Goal: Transaction & Acquisition: Purchase product/service

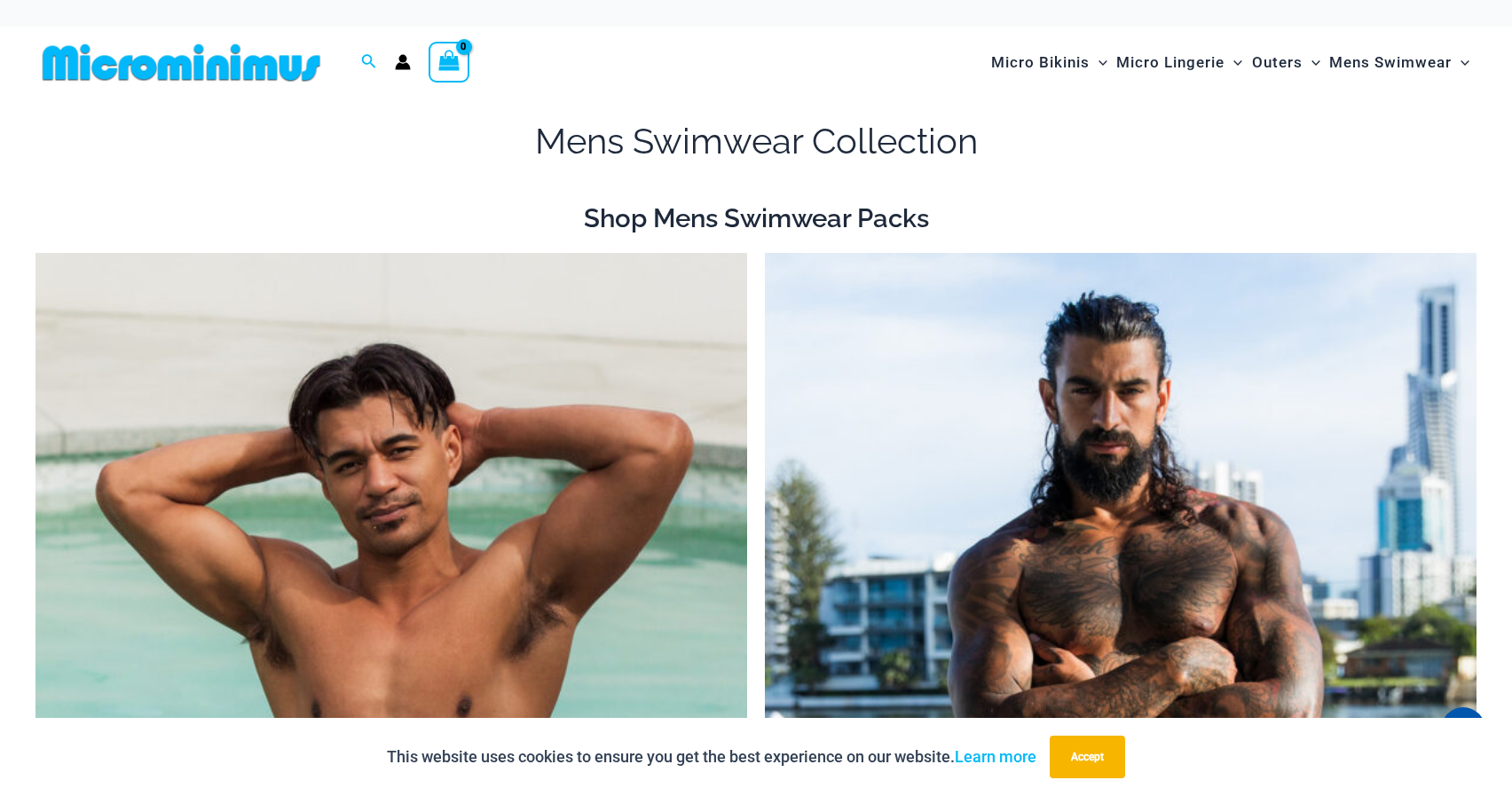
drag, startPoint x: 1181, startPoint y: 246, endPoint x: 1347, endPoint y: 0, distance: 296.8
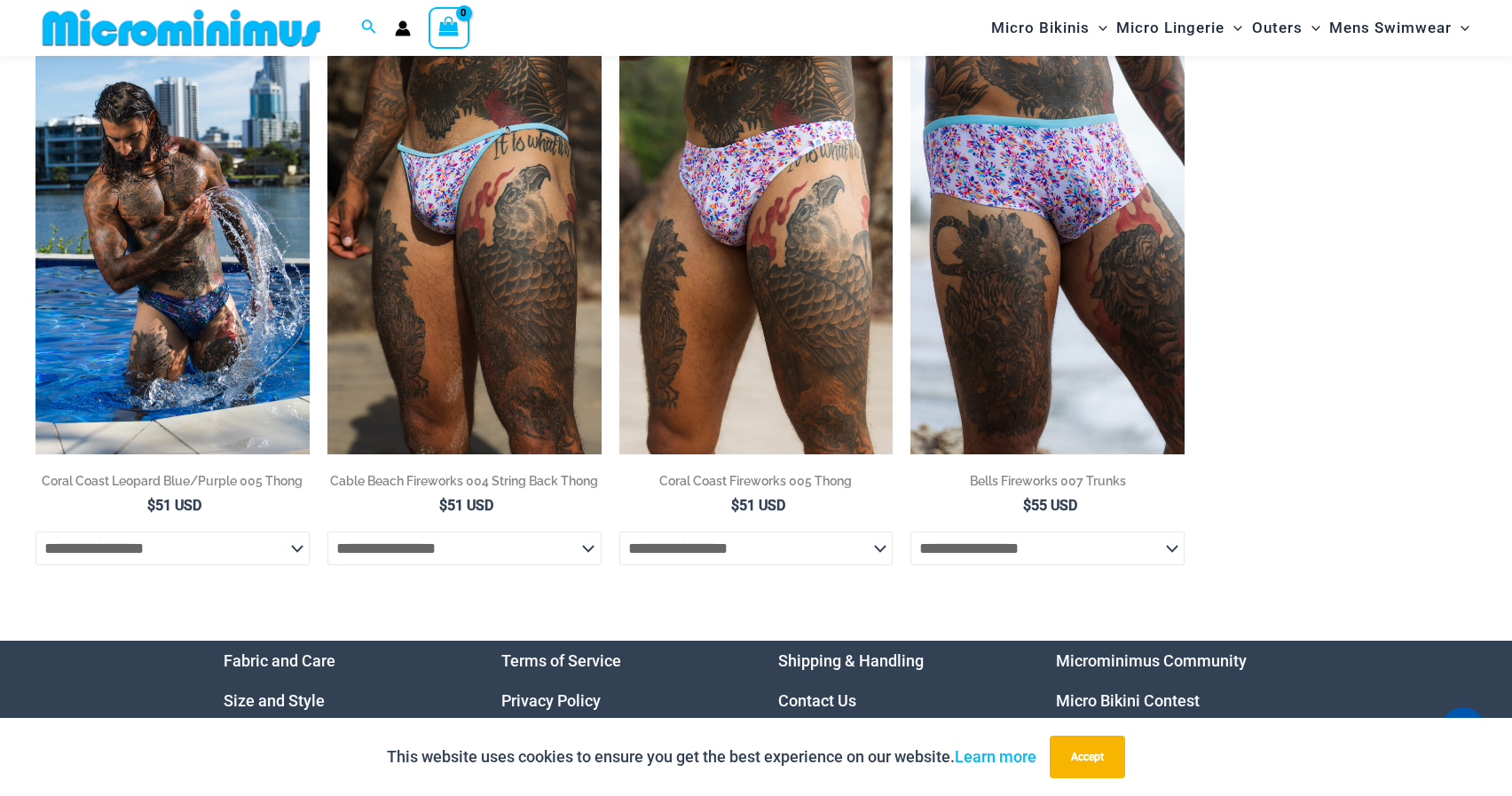
scroll to position [2894, 0]
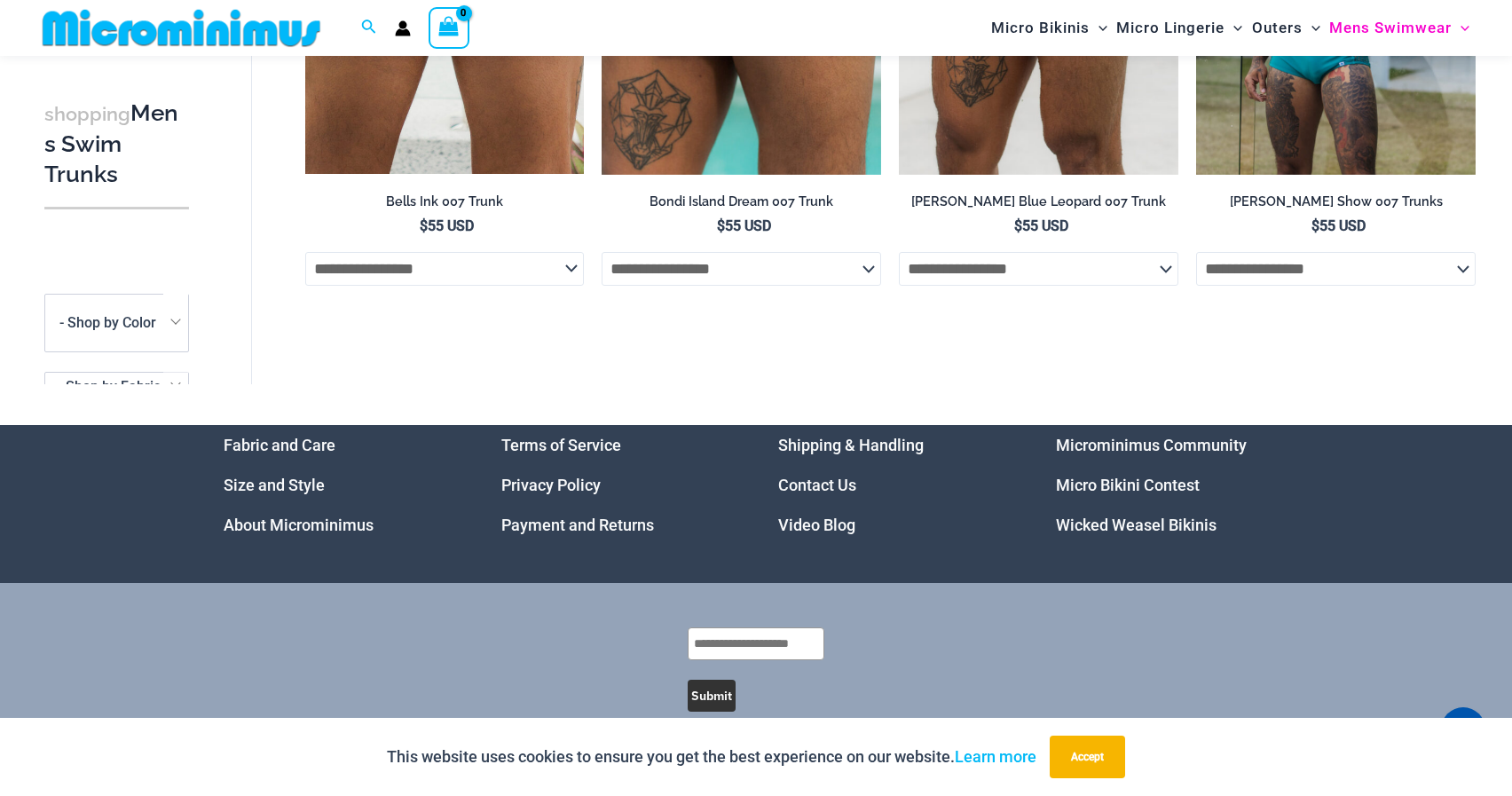
scroll to position [1633, 0]
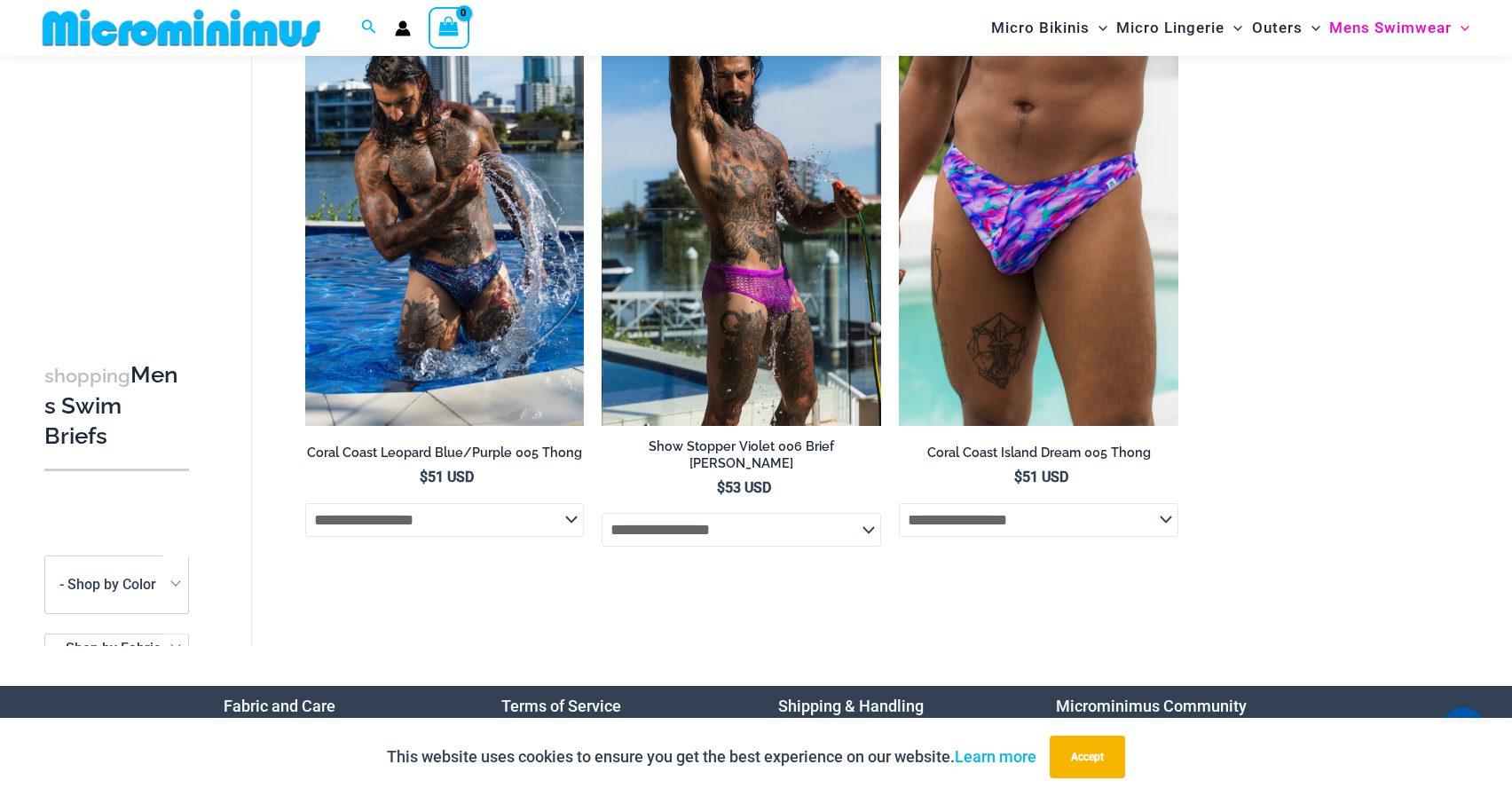
scroll to position [816, 0]
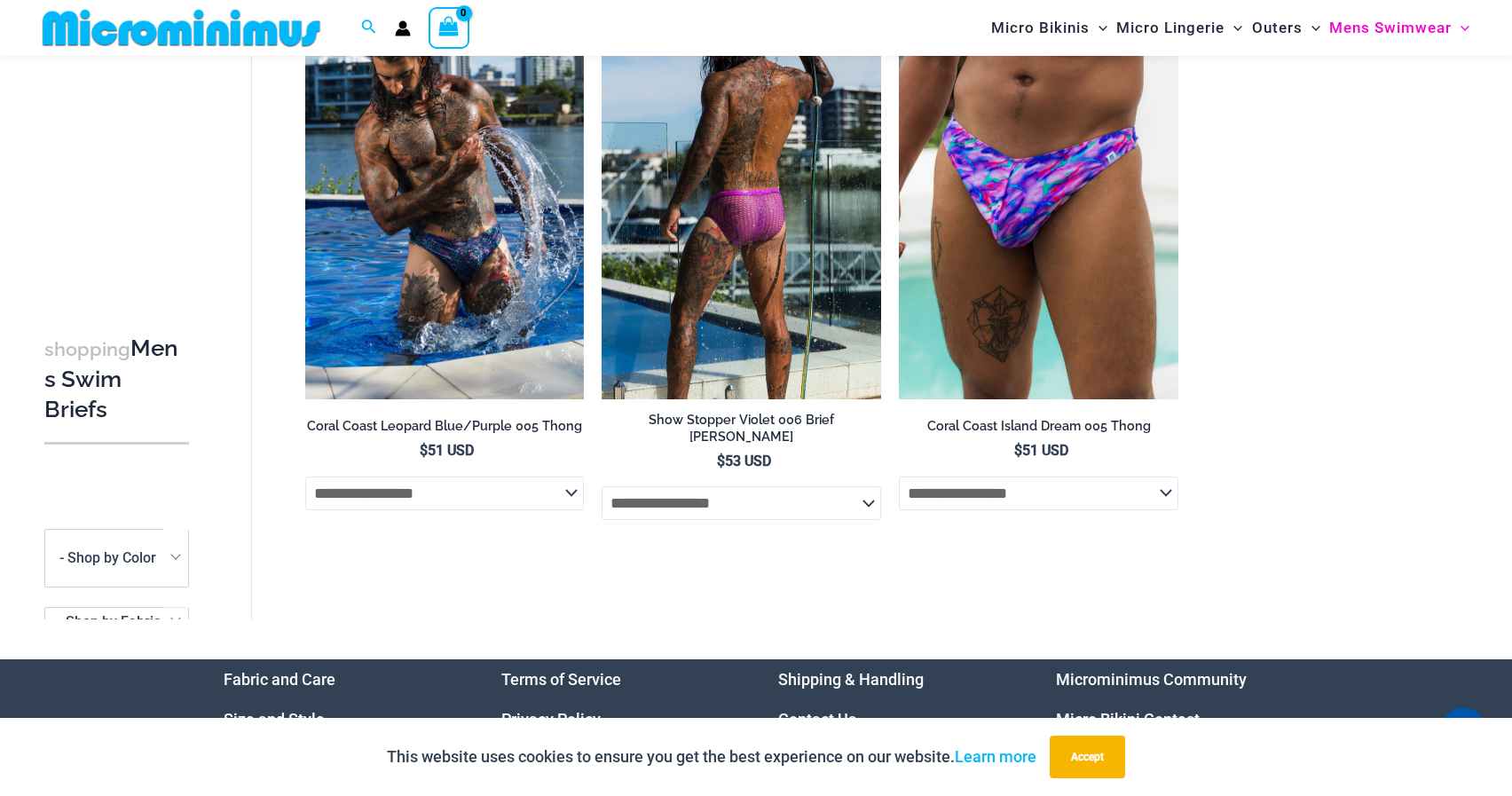
click at [777, 235] on img at bounding box center [741, 189] width 279 height 419
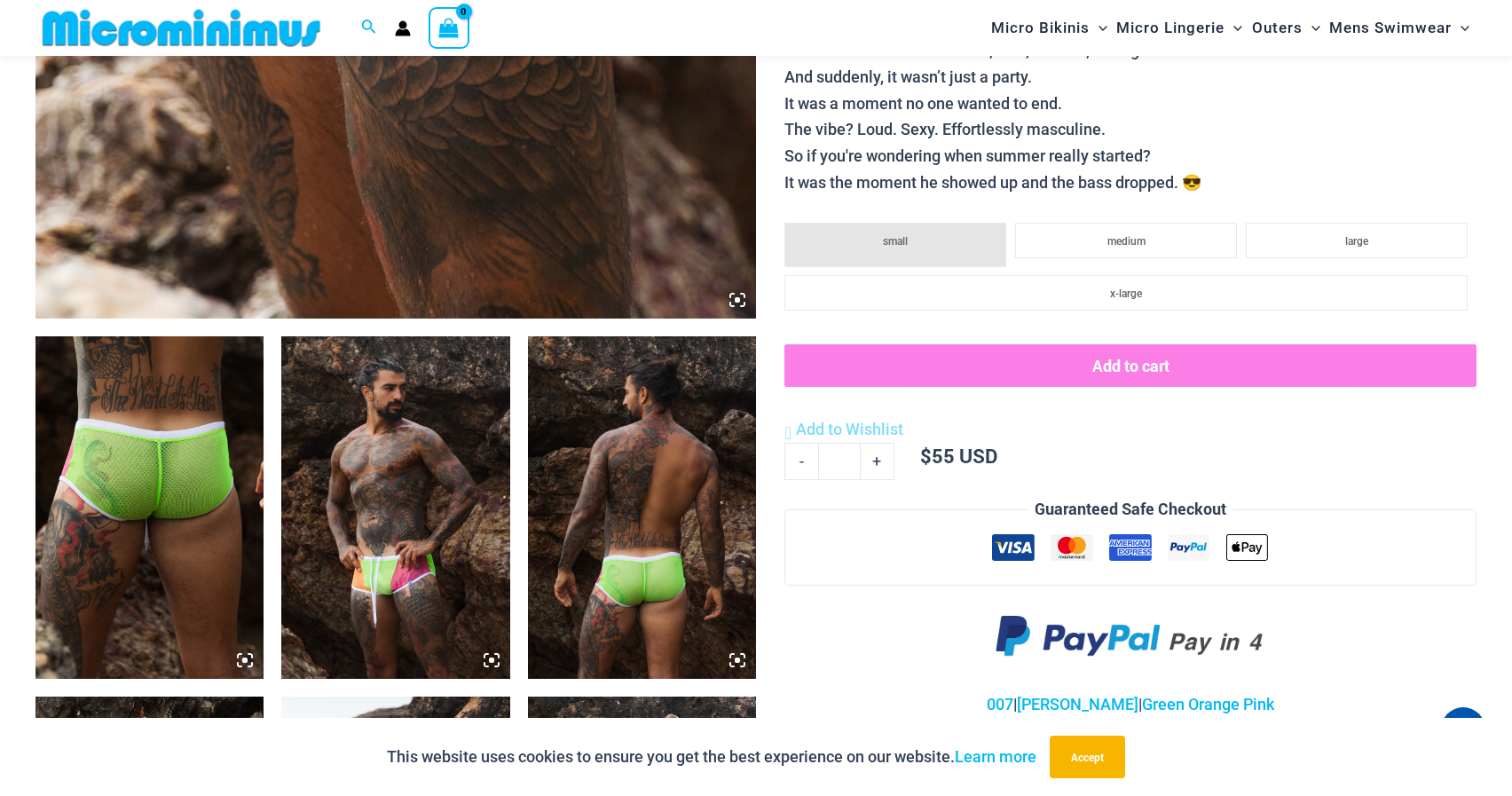
scroll to position [959, 0]
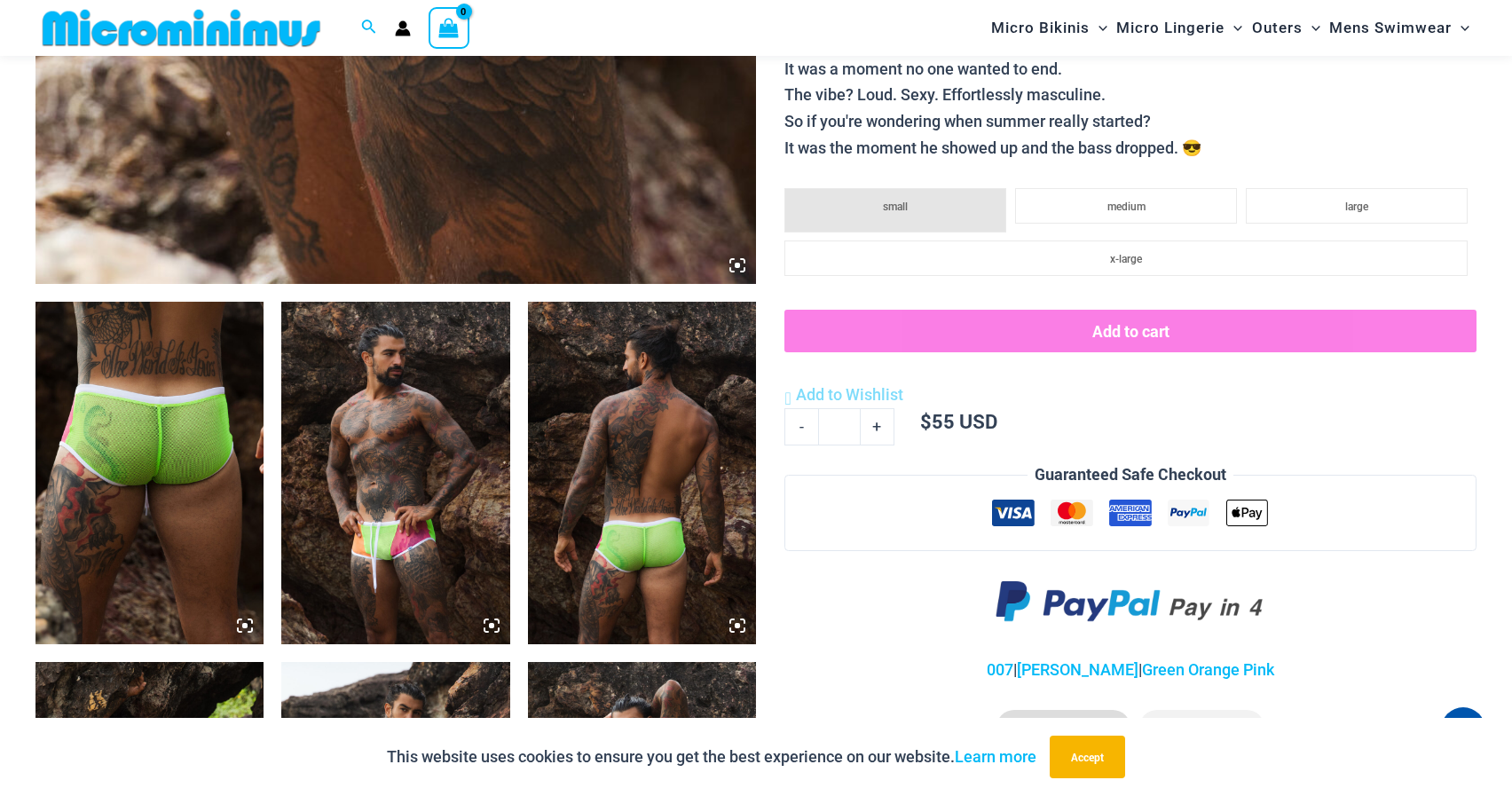
click at [408, 489] on img at bounding box center [395, 473] width 228 height 342
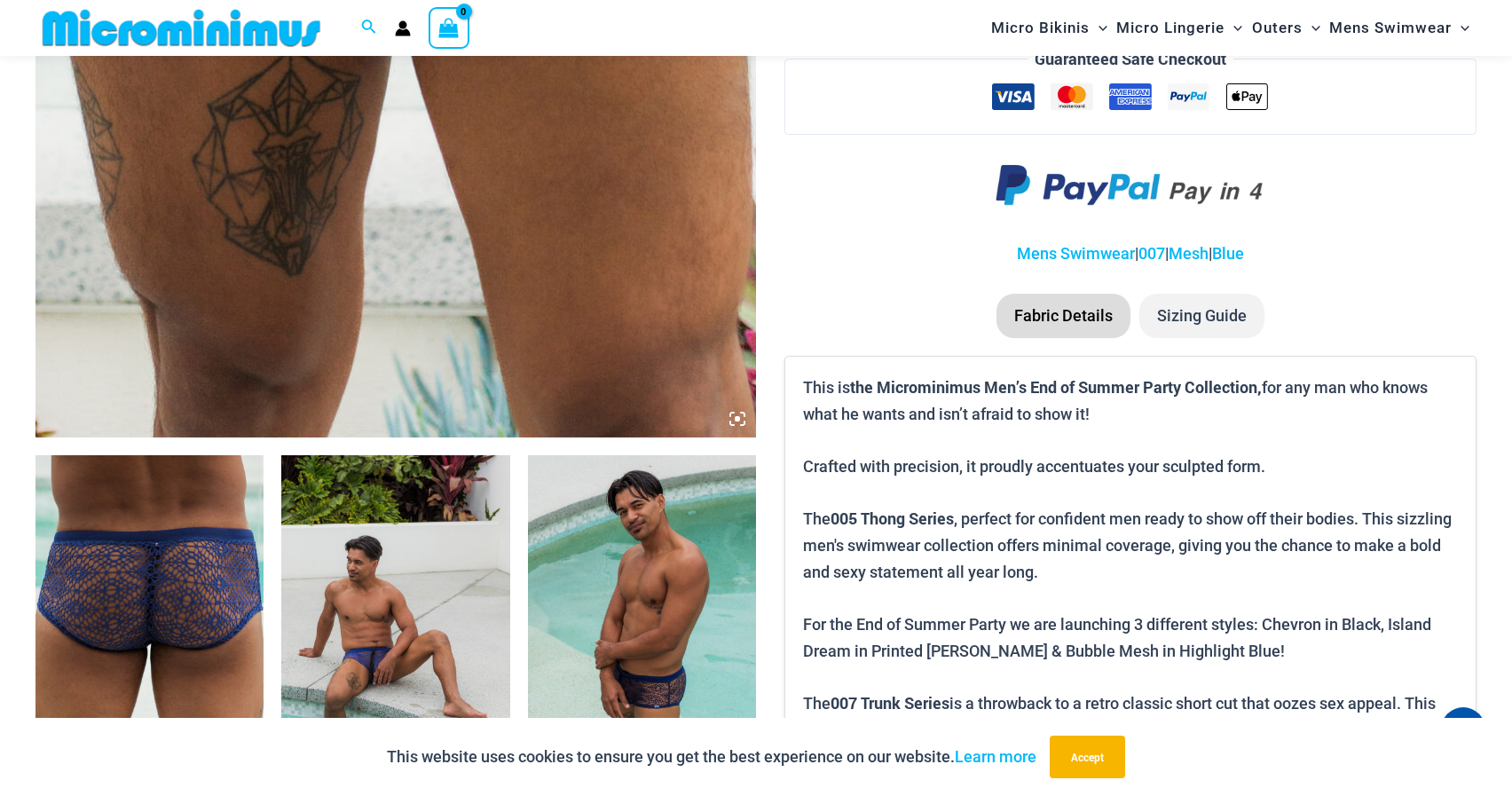
scroll to position [816, 0]
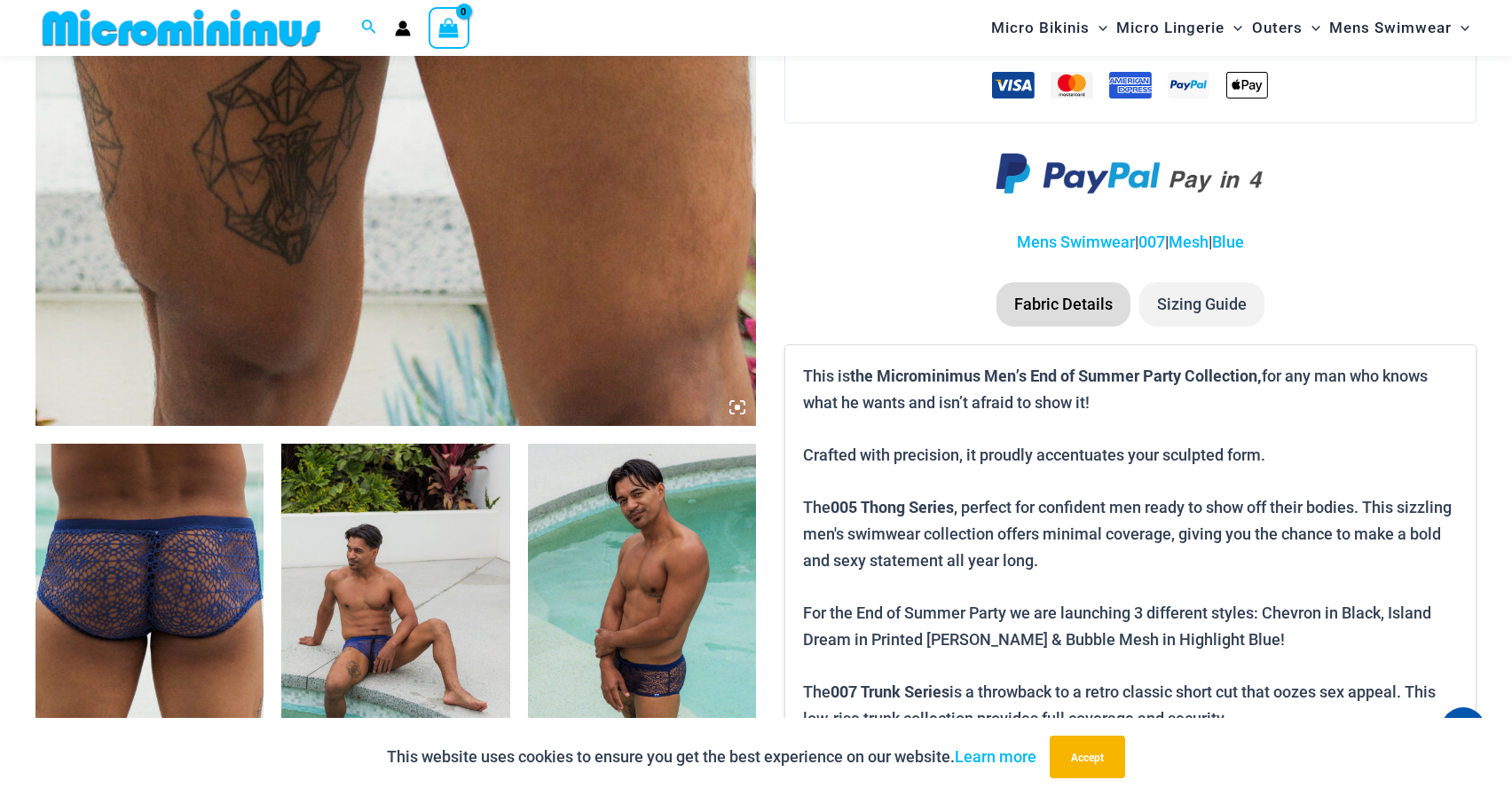
click at [224, 589] on img at bounding box center [149, 615] width 228 height 342
